Goal: Transaction & Acquisition: Purchase product/service

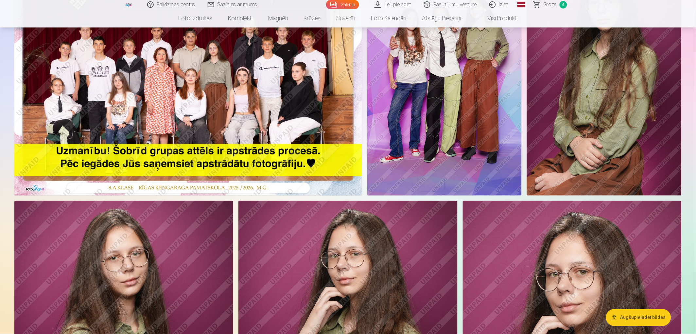
scroll to position [73, 0]
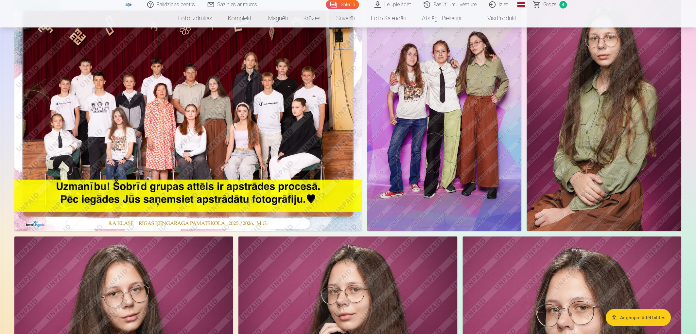
click at [563, 5] on span "4" at bounding box center [563, 5] width 8 height 8
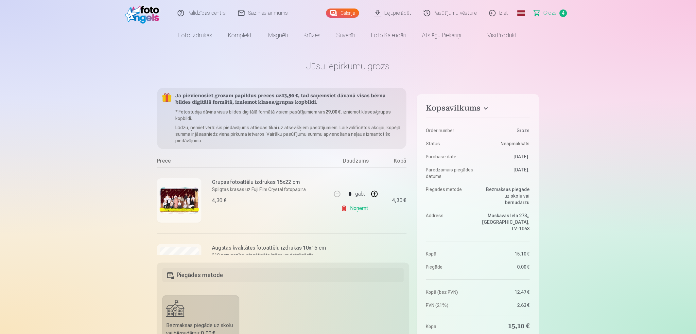
click at [355, 207] on link "Noņemt" at bounding box center [356, 208] width 30 height 13
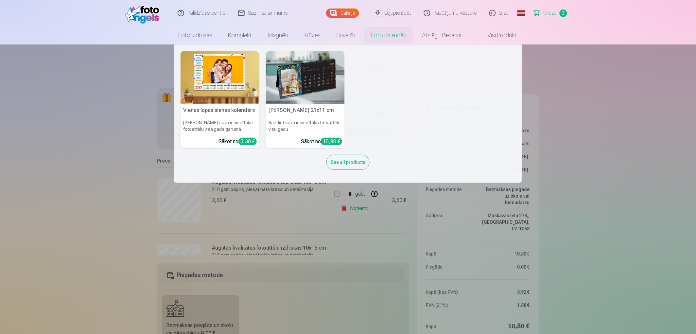
click at [627, 103] on nav "Vienas lapas sienas [PERSON_NAME] savu iecienītāko fotoattēlu visa gada garumā …" at bounding box center [348, 113] width 696 height 138
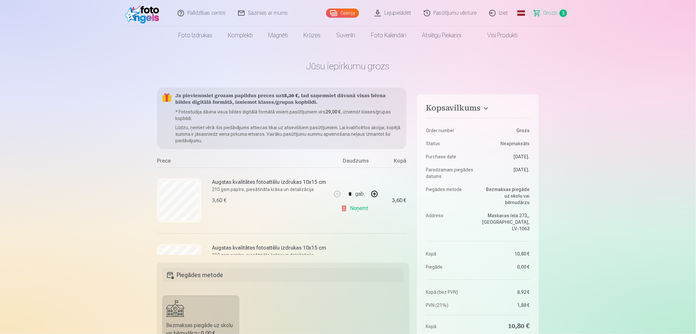
click at [344, 207] on link "Noņemt" at bounding box center [356, 208] width 30 height 13
click at [344, 208] on link "Noņemt" at bounding box center [356, 208] width 30 height 13
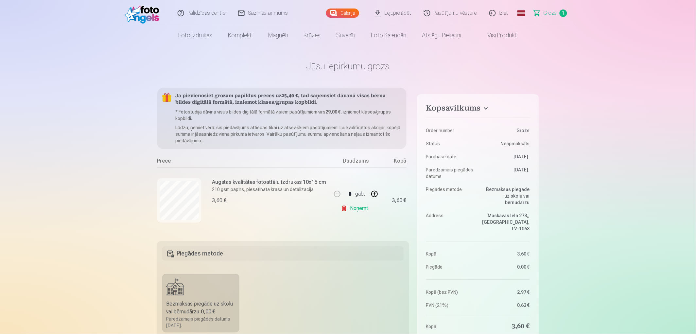
click at [344, 207] on link "Noņemt" at bounding box center [356, 208] width 30 height 13
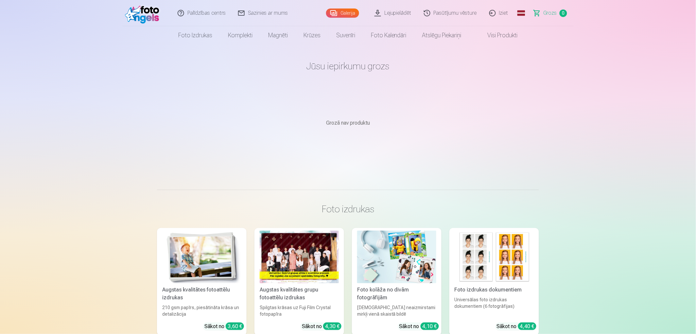
click at [351, 11] on link "Galerija" at bounding box center [342, 13] width 33 height 9
